Goal: Check status: Check status

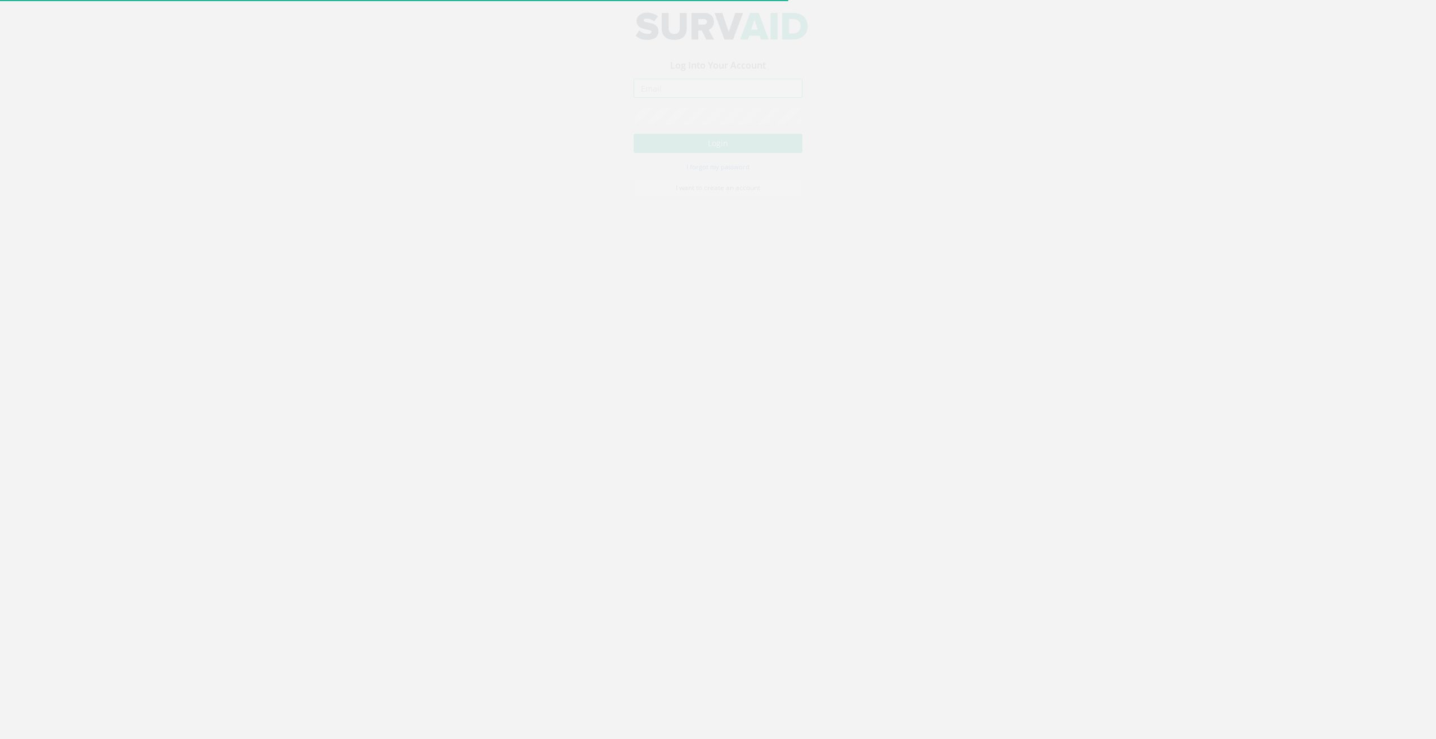
type input "[EMAIL_ADDRESS][DOMAIN_NAME]"
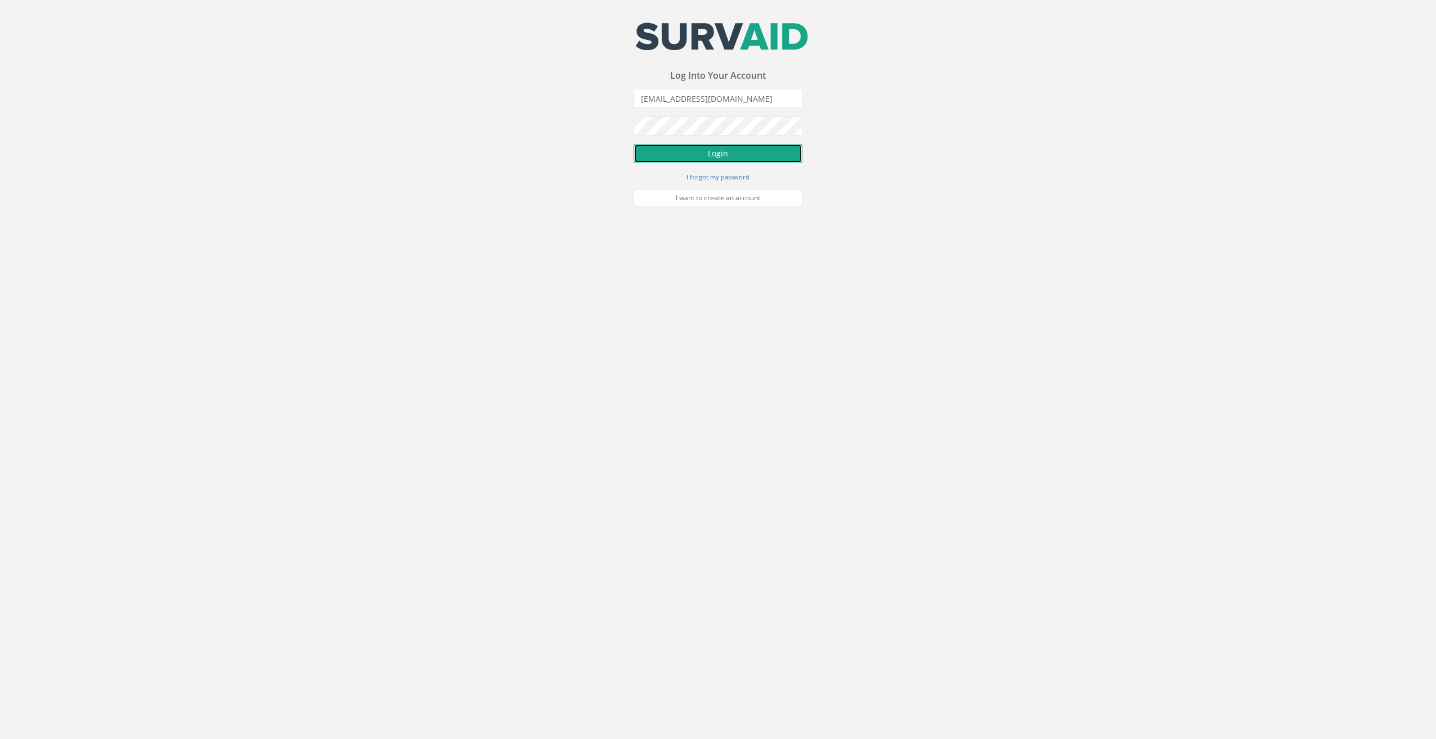
click at [669, 155] on button "Login" at bounding box center [717, 153] width 169 height 19
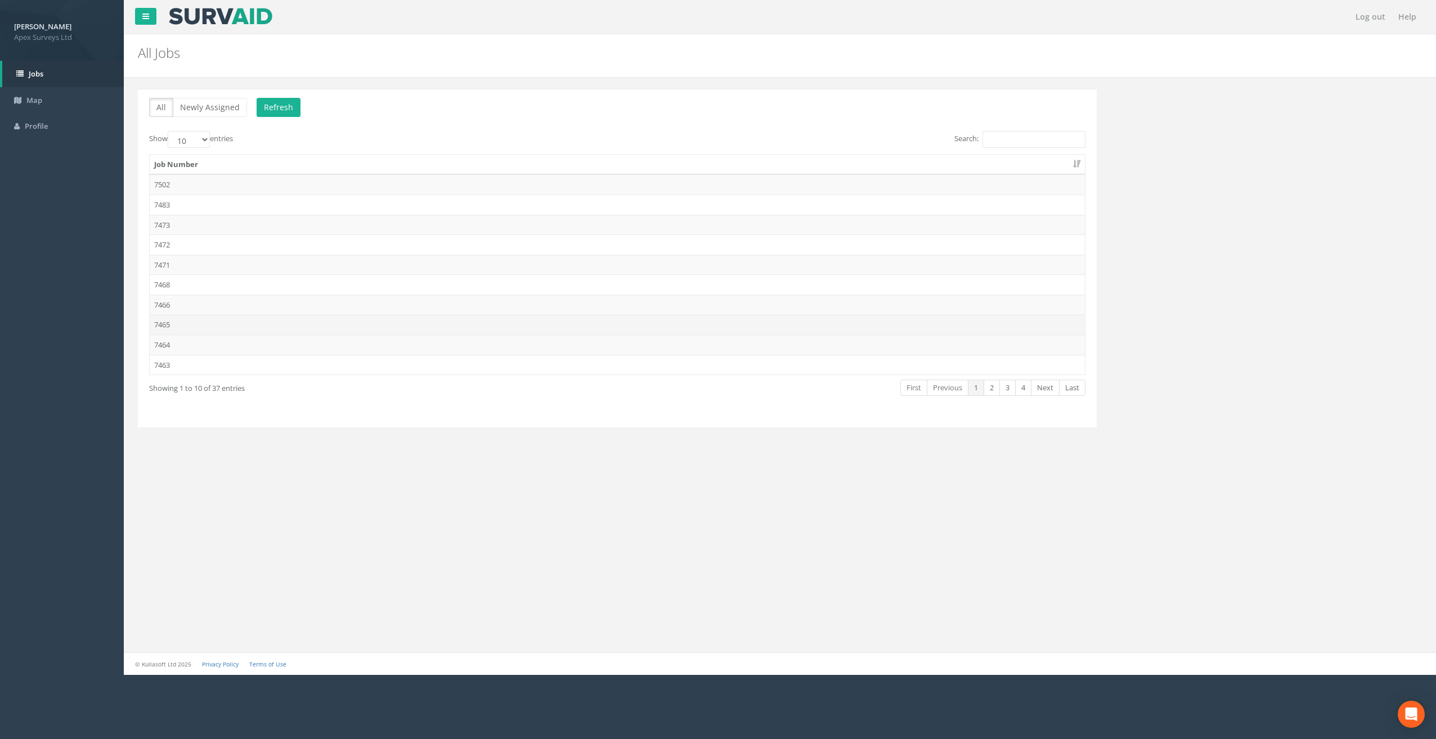
click at [165, 324] on td "7465" at bounding box center [617, 324] width 935 height 20
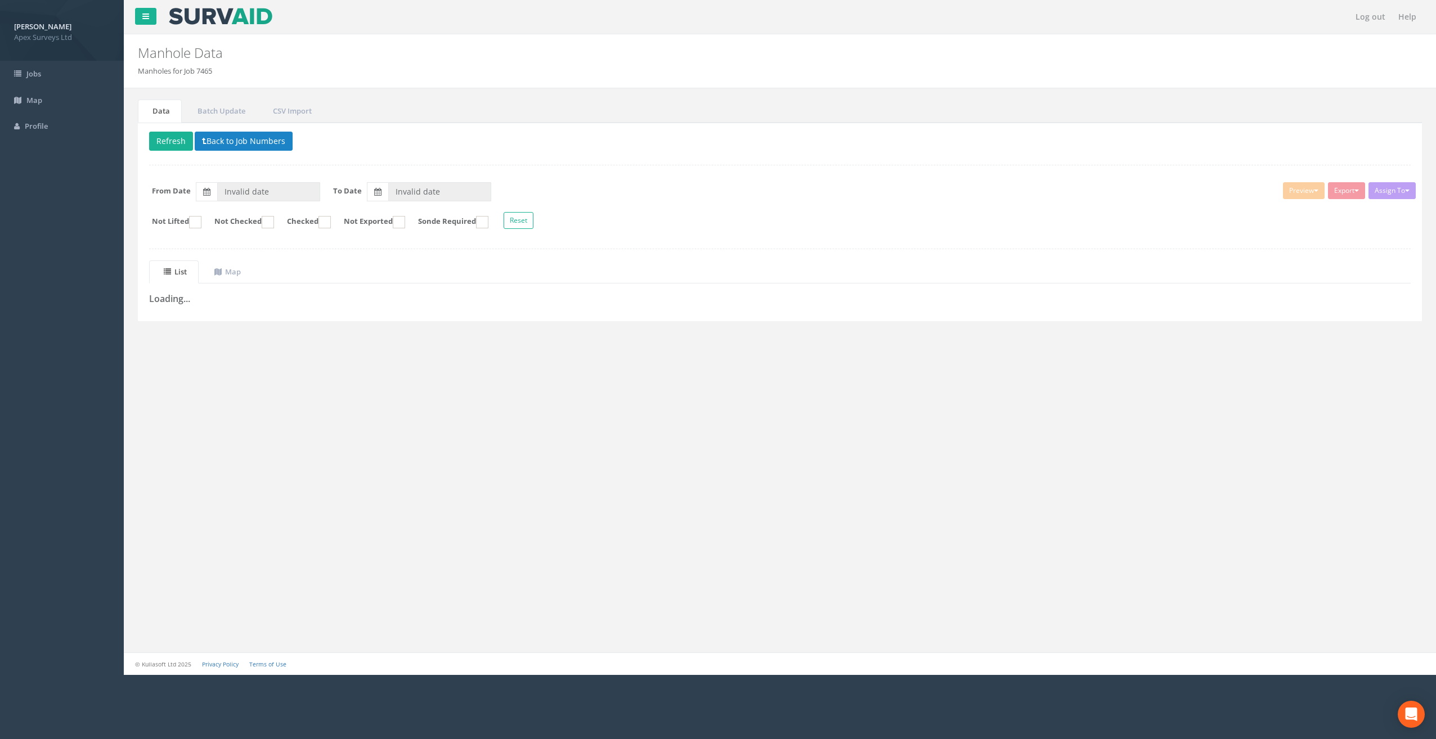
type input "[DATE]"
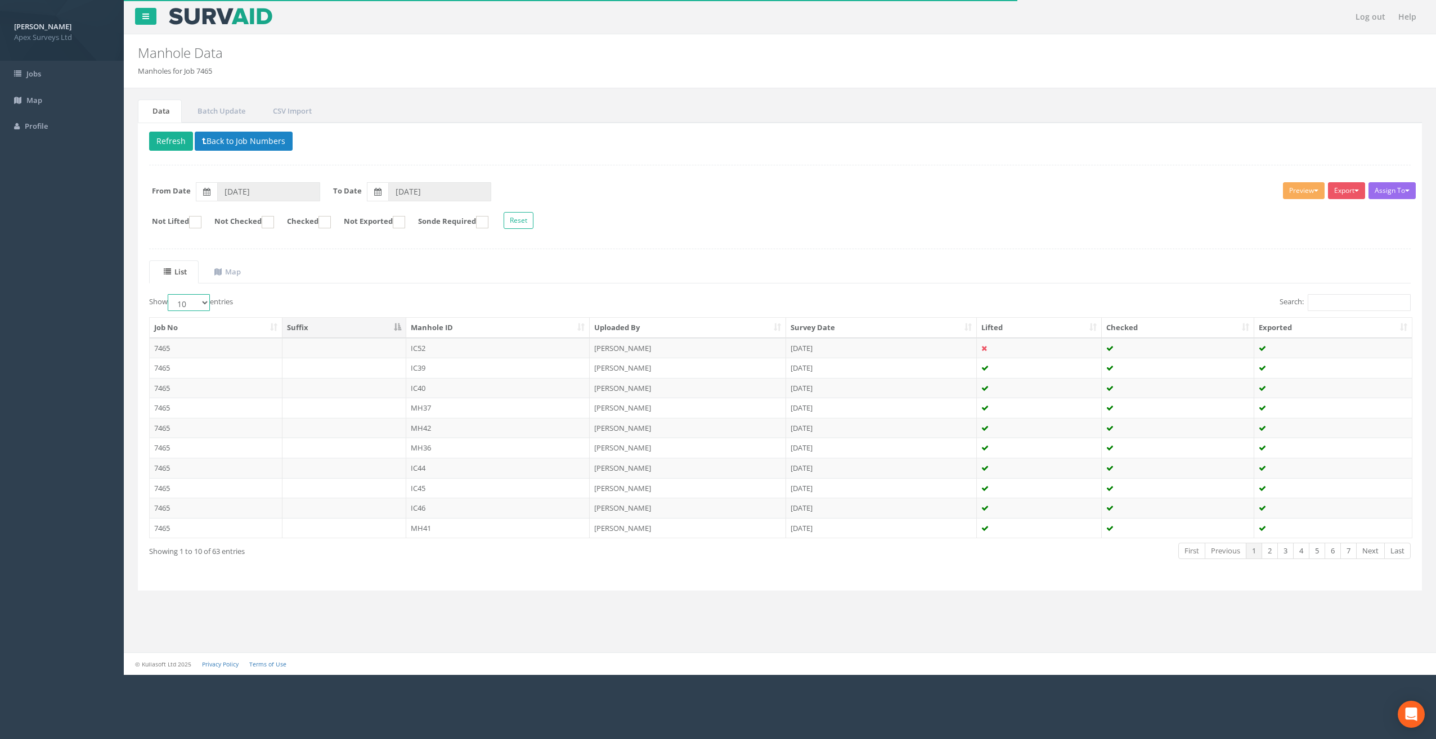
click at [202, 302] on select "10 25 50 100" at bounding box center [189, 302] width 42 height 17
select select "100"
click at [169, 294] on select "10 25 50 100" at bounding box center [189, 302] width 42 height 17
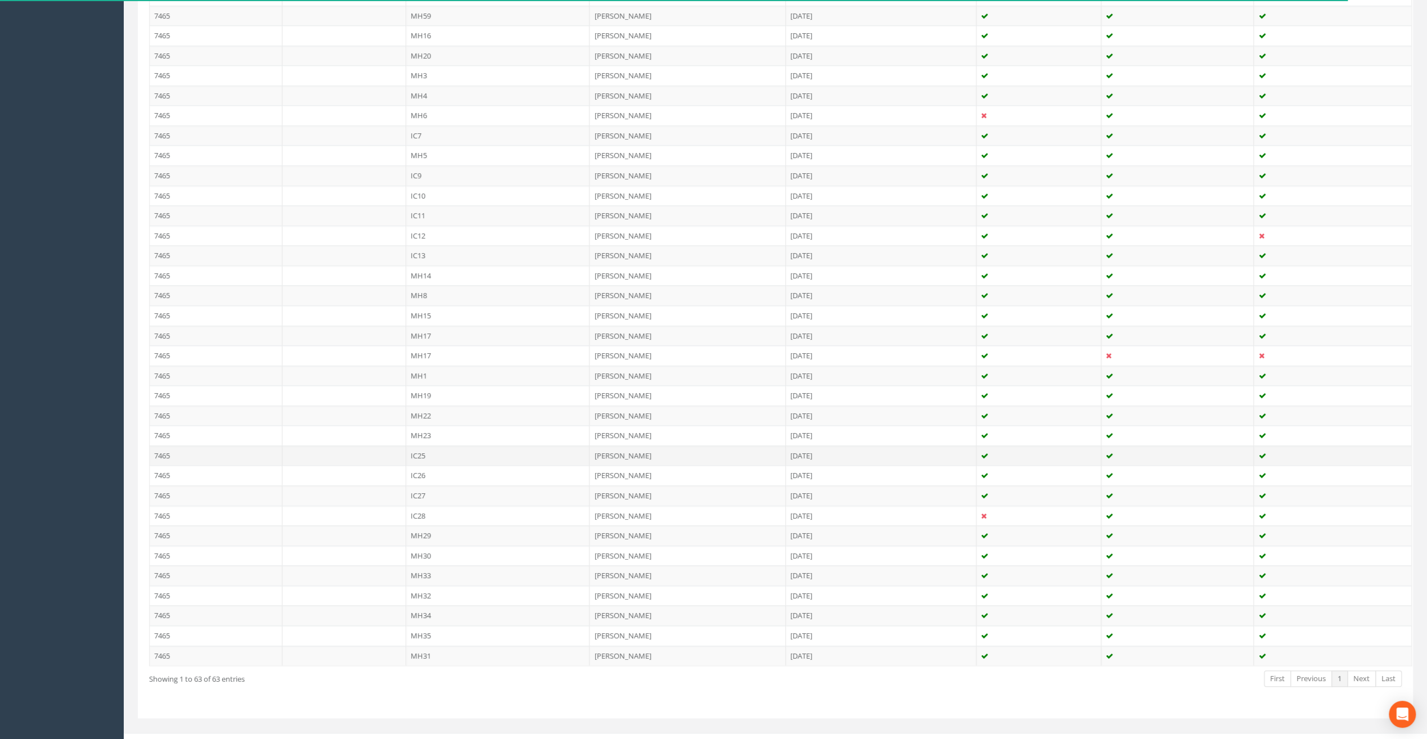
scroll to position [933, 0]
click at [424, 445] on td "IC25" at bounding box center [498, 455] width 184 height 20
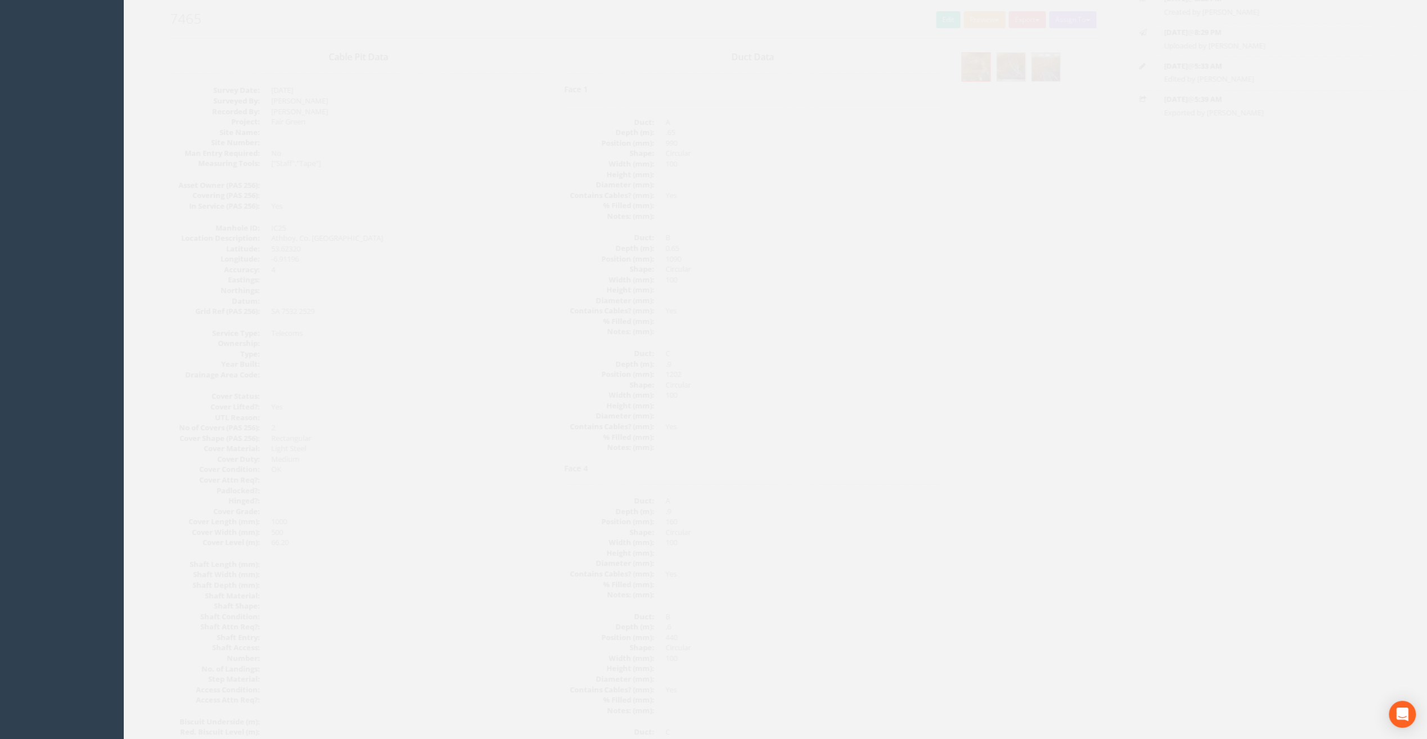
scroll to position [0, 0]
